Goal: Complete application form: Complete application form

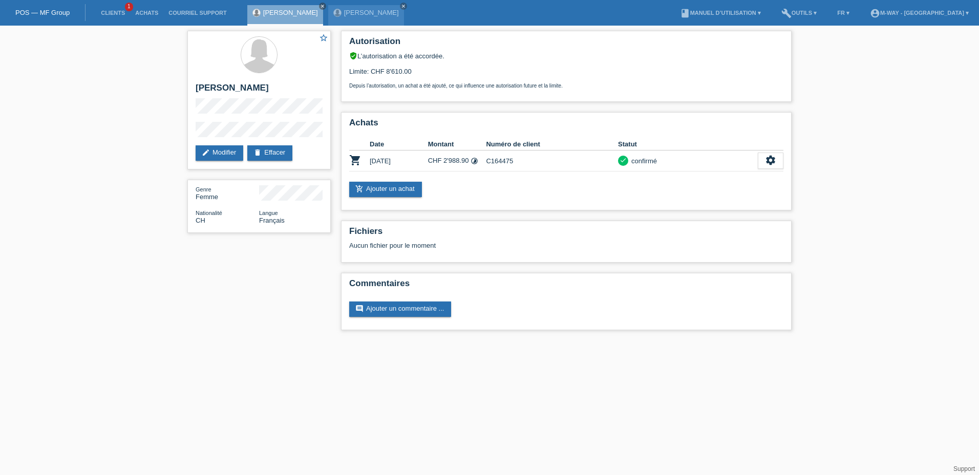
click at [34, 10] on link "POS — MF Group" at bounding box center [42, 13] width 54 height 8
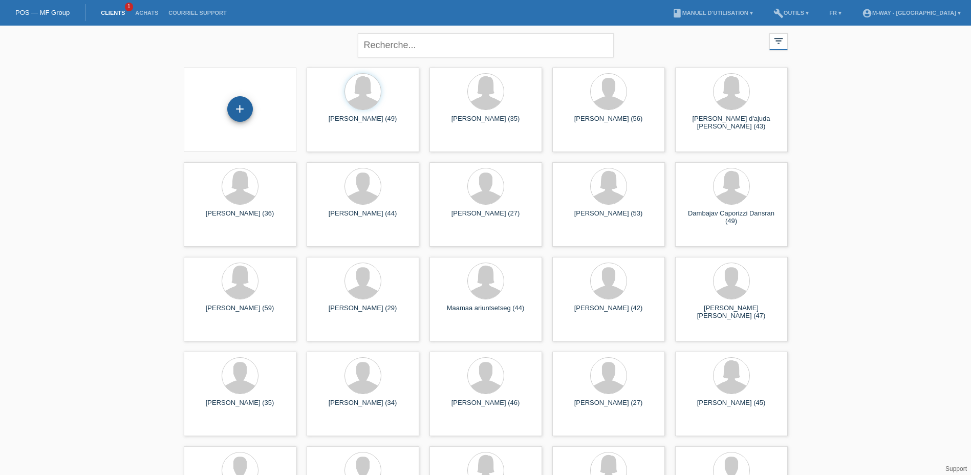
click at [249, 110] on div "+" at bounding box center [240, 109] width 26 height 26
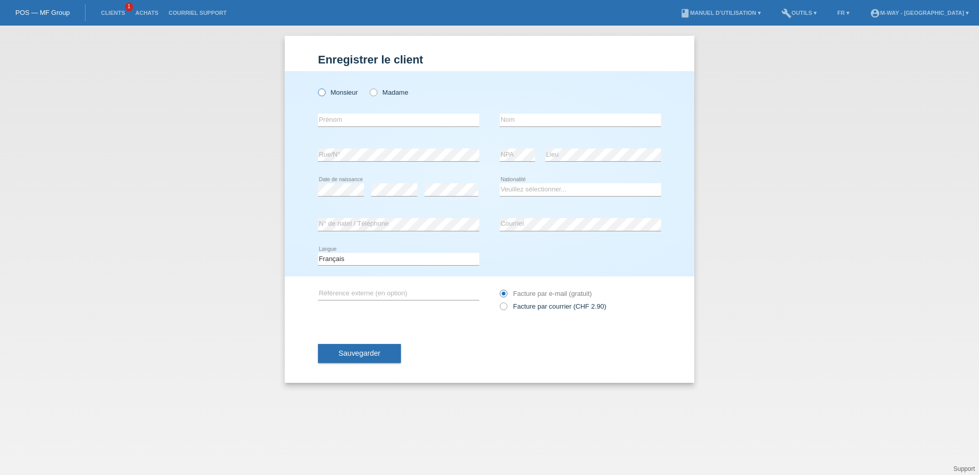
click at [316, 87] on icon at bounding box center [316, 87] width 0 height 0
click at [320, 91] on input "Monsieur" at bounding box center [321, 92] width 7 height 7
radio input "true"
click at [344, 118] on input "text" at bounding box center [398, 120] width 161 height 13
type input "[PERSON_NAME]"
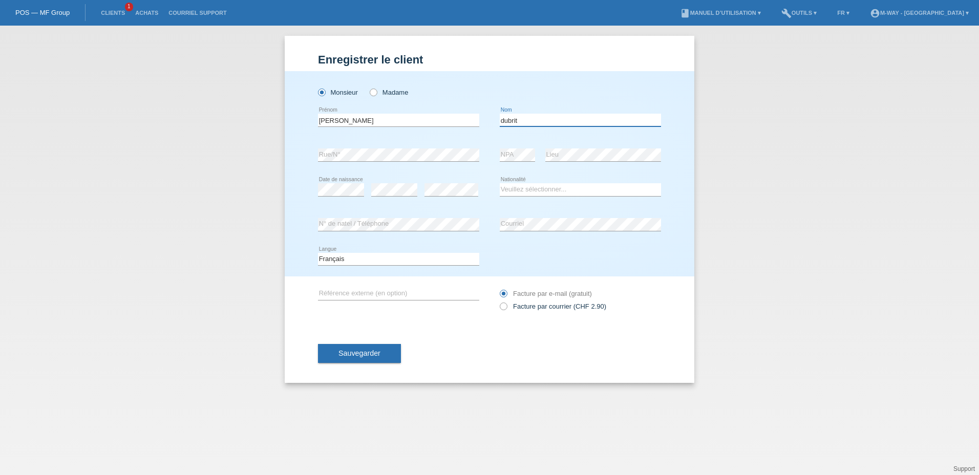
type input "dubrit"
click at [519, 188] on select "Veuillez sélectionner... Suisse Allemagne Autriche Liechtenstein ------------ A…" at bounding box center [580, 189] width 161 height 12
select select "CH"
click at [500, 183] on select "Veuillez sélectionner... Suisse Allemagne Autriche Liechtenstein ------------ A…" at bounding box center [580, 189] width 161 height 12
click at [515, 259] on div "Deutsch Français Italiano English error Langue" at bounding box center [489, 259] width 343 height 35
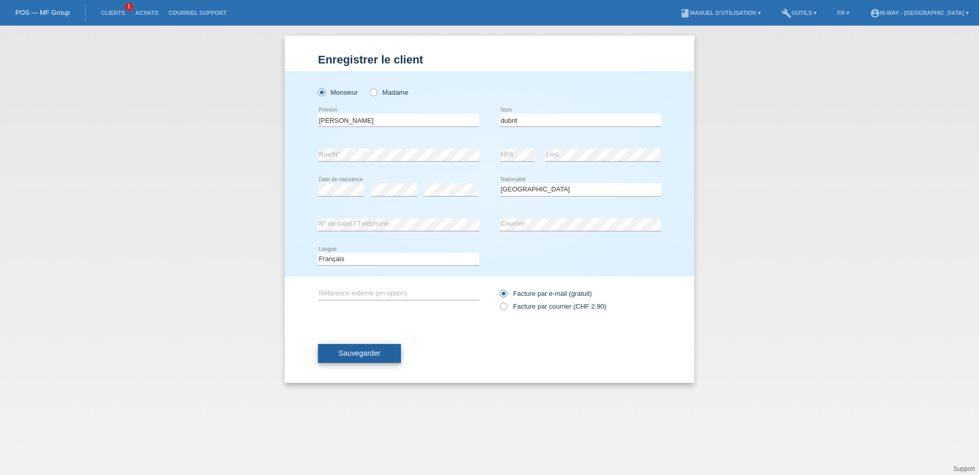
click at [363, 356] on span "Sauvegarder" at bounding box center [359, 353] width 42 height 8
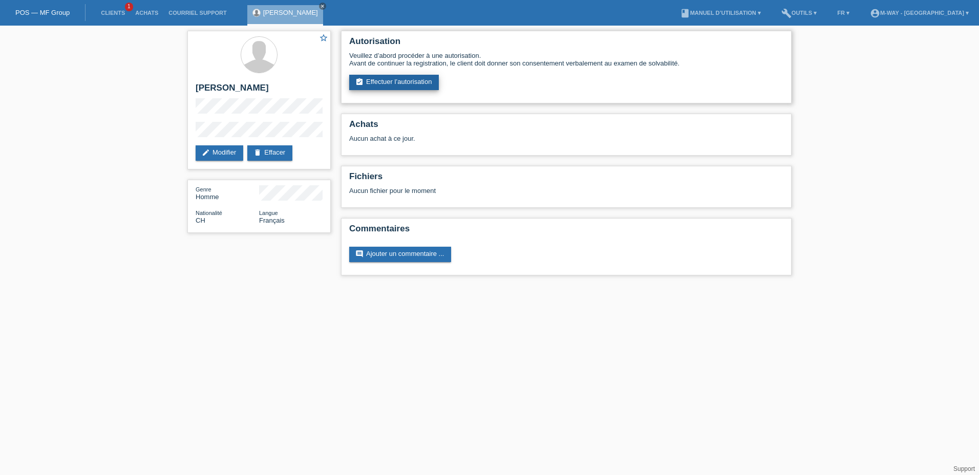
click at [405, 79] on link "assignment_turned_in Effectuer l’autorisation" at bounding box center [394, 82] width 90 height 15
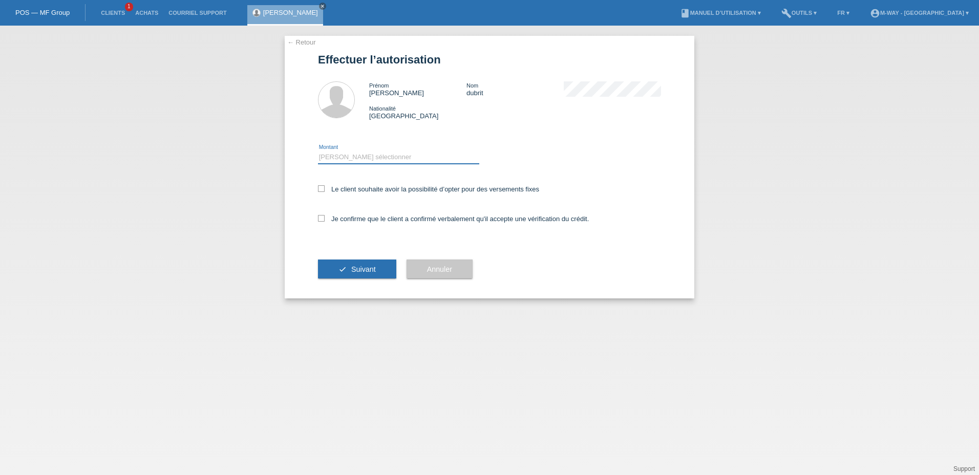
click at [375, 157] on select "Veuillez sélectionner CHF 1.00 - CHF 499.00 CHF 500.00 - CHF 1'999.00 CHF 2'000…" at bounding box center [398, 157] width 161 height 12
select select "3"
click at [318, 151] on select "Veuillez sélectionner CHF 1.00 - CHF 499.00 CHF 500.00 - CHF 1'999.00 CHF 2'000…" at bounding box center [398, 157] width 161 height 12
click at [324, 188] on icon at bounding box center [321, 188] width 7 height 7
click at [324, 188] on input "Le client souhaite avoir la possibilité d’opter pour des versements fixes" at bounding box center [321, 188] width 7 height 7
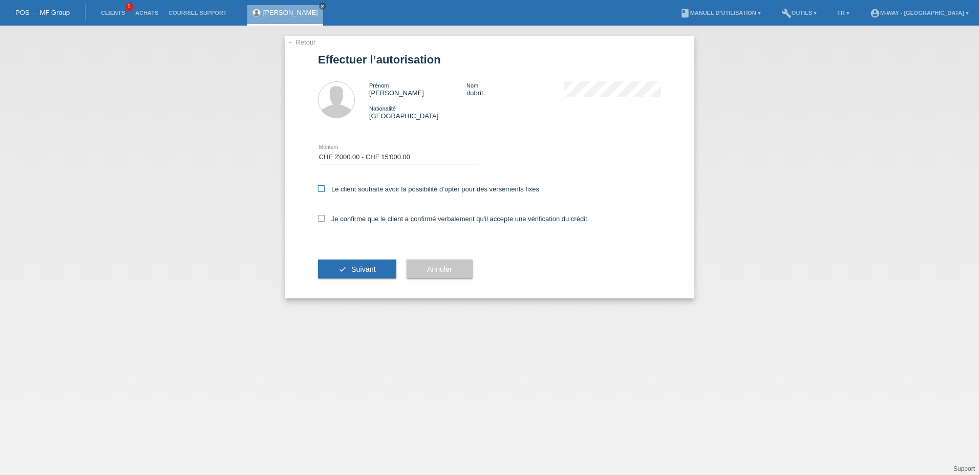
checkbox input "true"
click at [322, 220] on icon at bounding box center [321, 218] width 7 height 7
click at [322, 220] on input "Je confirme que le client a confirmé verbalement qu'il accepte une vérification…" at bounding box center [321, 218] width 7 height 7
checkbox input "true"
click at [376, 269] on button "check Suivant" at bounding box center [357, 269] width 78 height 19
